Goal: Obtain resource: Obtain resource

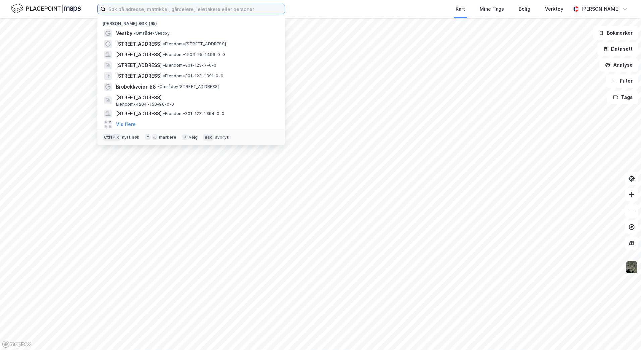
click at [157, 10] on input at bounding box center [195, 9] width 179 height 10
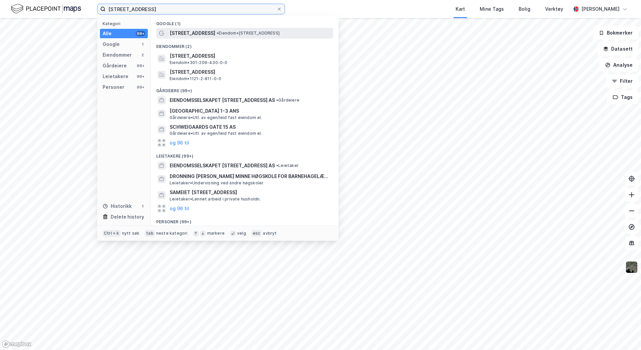
type input "[STREET_ADDRESS]"
click at [250, 34] on span "• Eiendom • [STREET_ADDRESS]" at bounding box center [248, 33] width 63 height 5
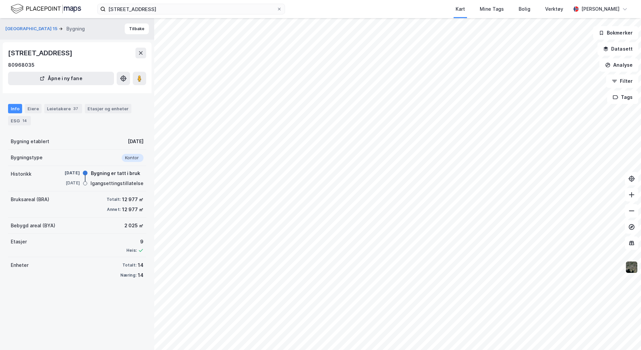
click at [73, 319] on div "[GEOGRAPHIC_DATA] 15 Bygning Tilbake [STREET_ADDRESS][GEOGRAPHIC_DATA] Åpne i n…" at bounding box center [77, 184] width 154 height 332
click at [30, 107] on div "Eiere" at bounding box center [33, 108] width 17 height 9
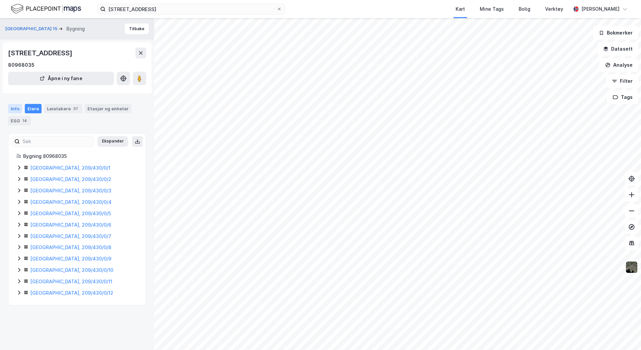
click at [12, 110] on div "Info" at bounding box center [15, 108] width 14 height 9
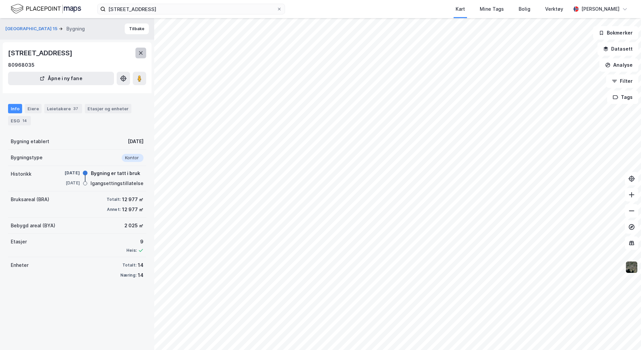
click at [140, 51] on icon at bounding box center [140, 52] width 5 height 5
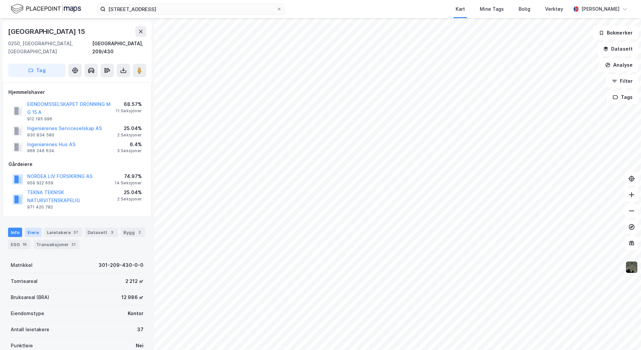
click at [33, 228] on div "Eiere" at bounding box center [33, 232] width 17 height 9
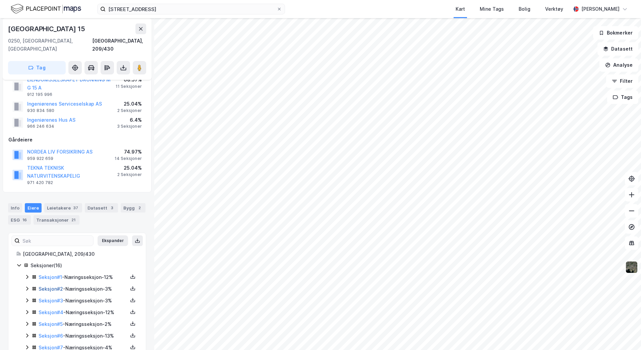
scroll to position [34, 0]
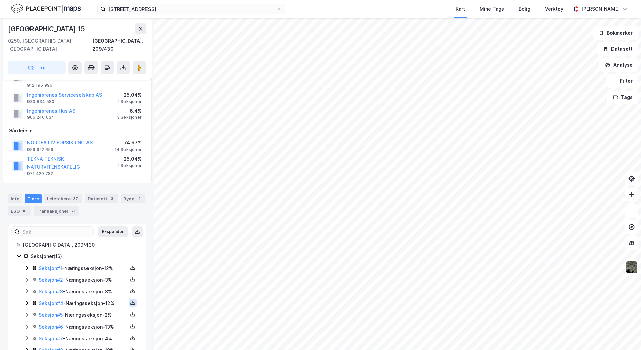
click at [130, 300] on icon at bounding box center [132, 302] width 5 height 5
click at [104, 275] on div "Grunnbok" at bounding box center [95, 283] width 59 height 16
click at [130, 324] on icon at bounding box center [132, 326] width 5 height 5
click at [107, 298] on div "Grunnbok" at bounding box center [95, 306] width 59 height 16
click at [130, 265] on icon at bounding box center [132, 267] width 5 height 5
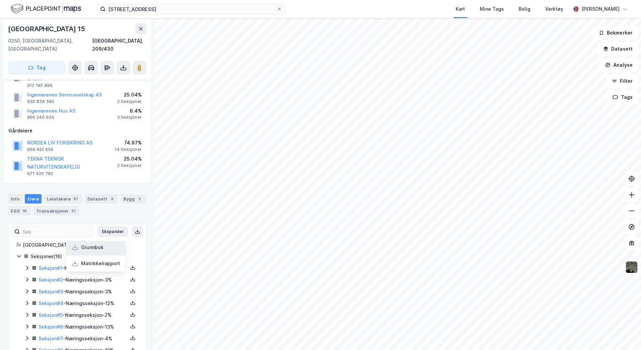
click at [100, 239] on div "Grunnbok" at bounding box center [95, 247] width 59 height 16
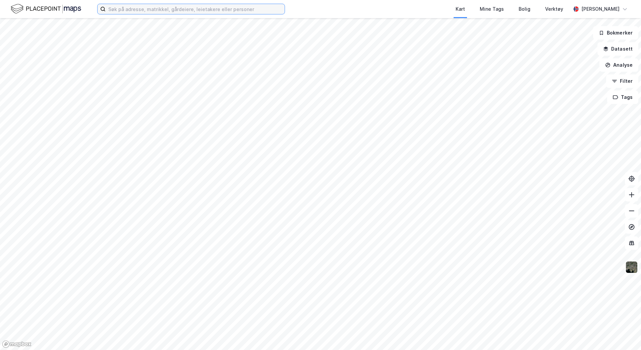
click at [179, 12] on input at bounding box center [195, 9] width 179 height 10
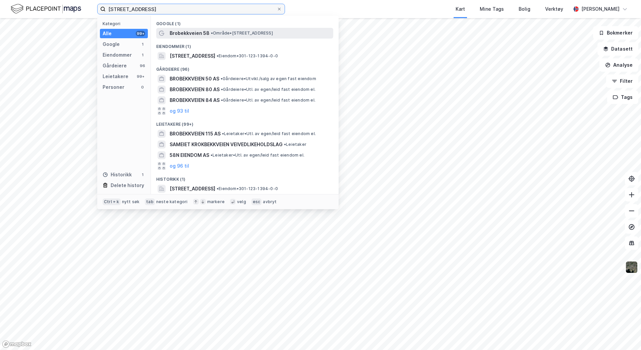
type input "Brobekkveien 58A"
click at [218, 31] on span "• Område • Brobekkveien 58, 0598 Oslo" at bounding box center [242, 33] width 62 height 5
